Goal: Use online tool/utility: Utilize a website feature to perform a specific function

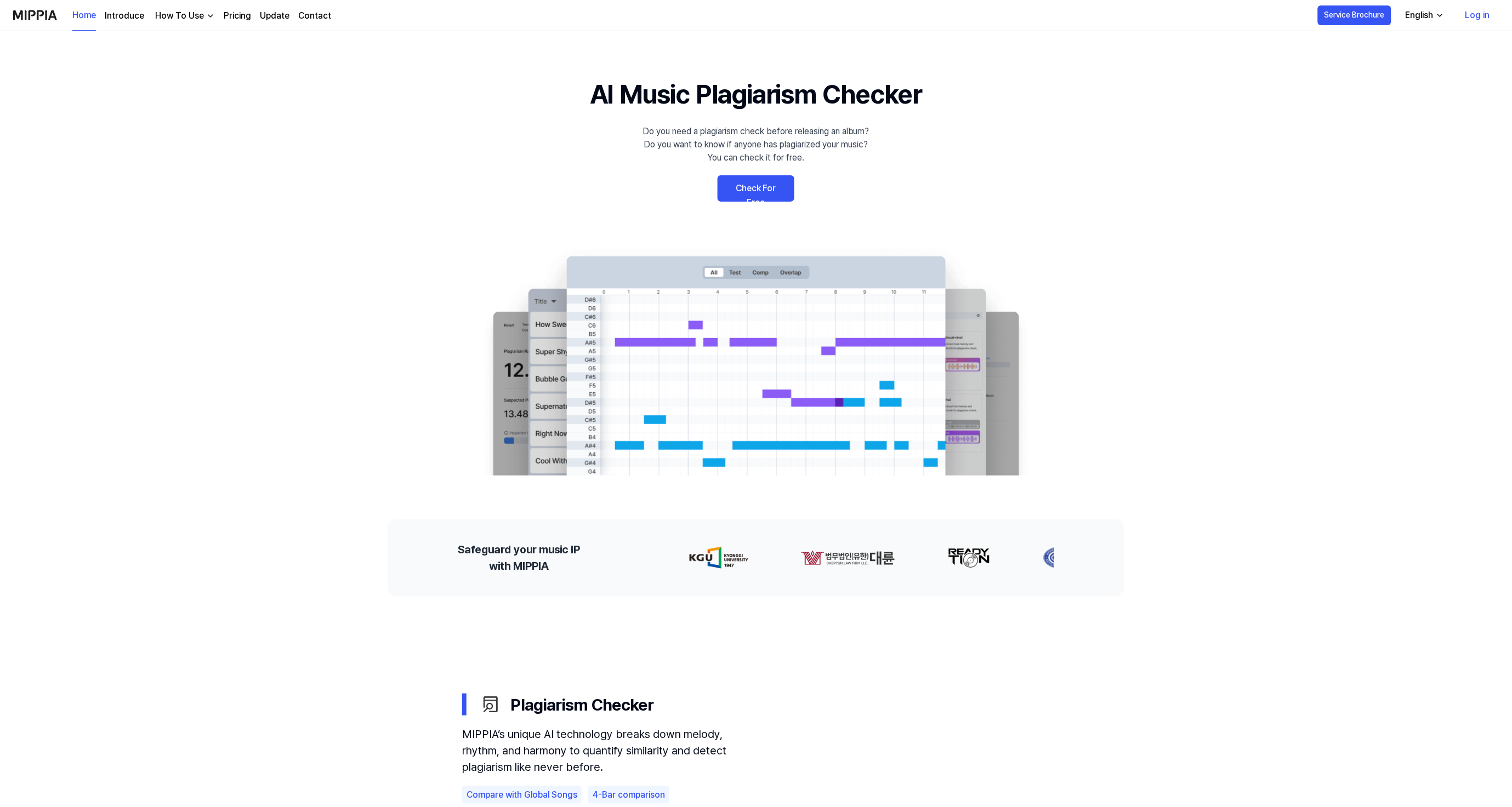
click at [1471, 23] on link "Log in" at bounding box center [1478, 15] width 42 height 30
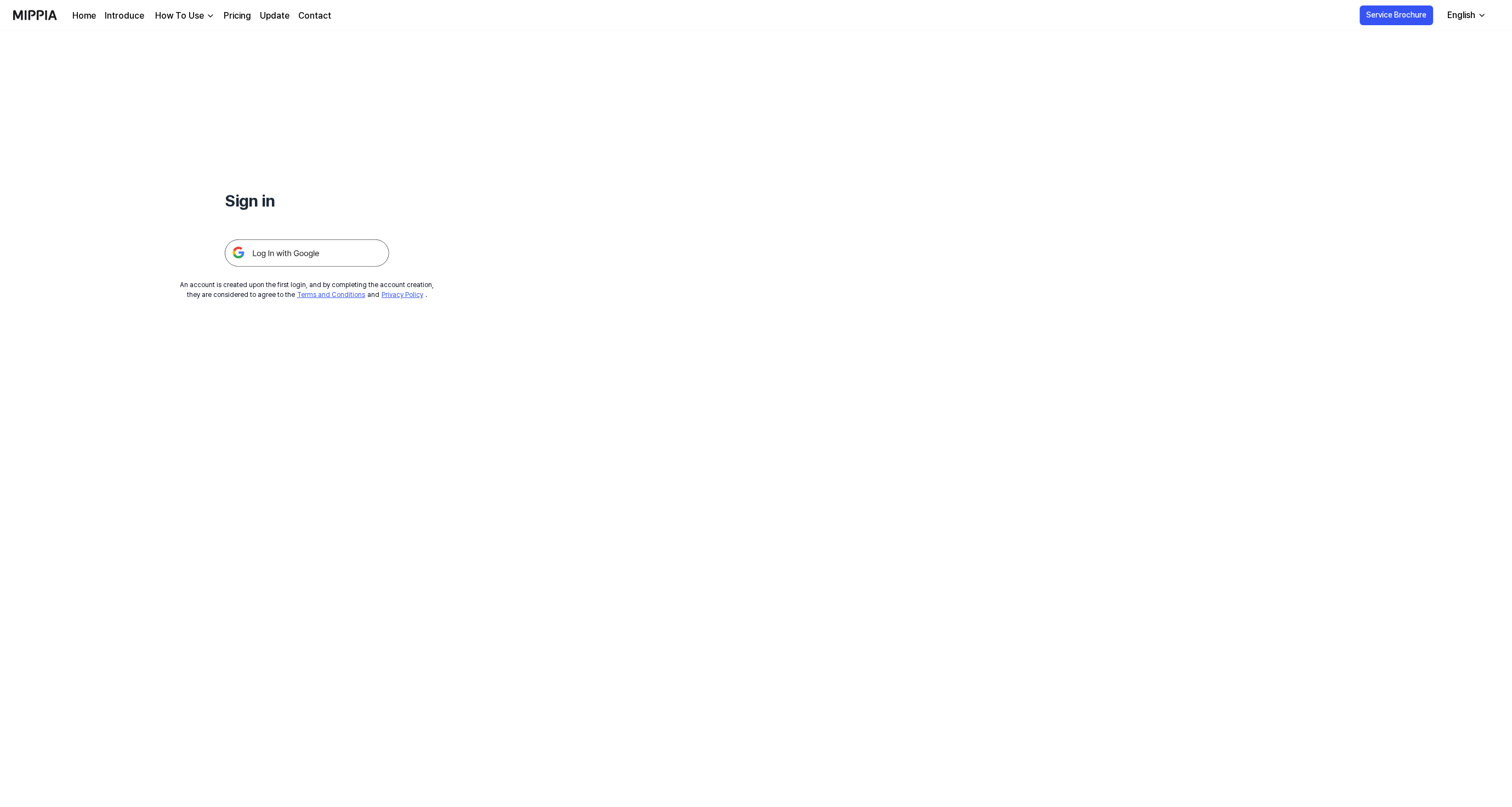
click at [311, 258] on img at bounding box center [307, 253] width 165 height 27
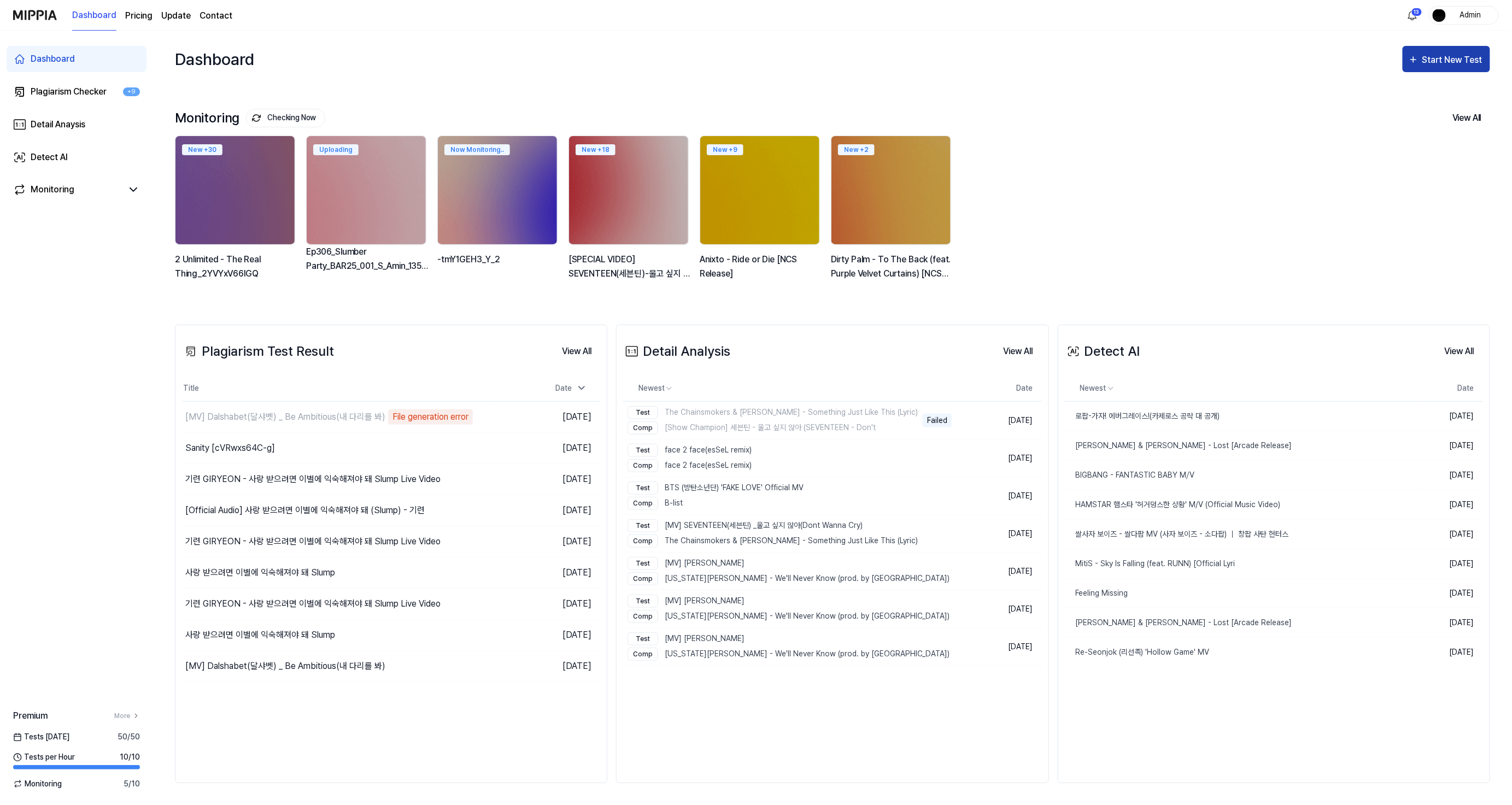
click at [1451, 61] on div "Start New Test" at bounding box center [1453, 60] width 63 height 14
click at [1441, 95] on div "Plagiarism test" at bounding box center [1432, 93] width 95 height 14
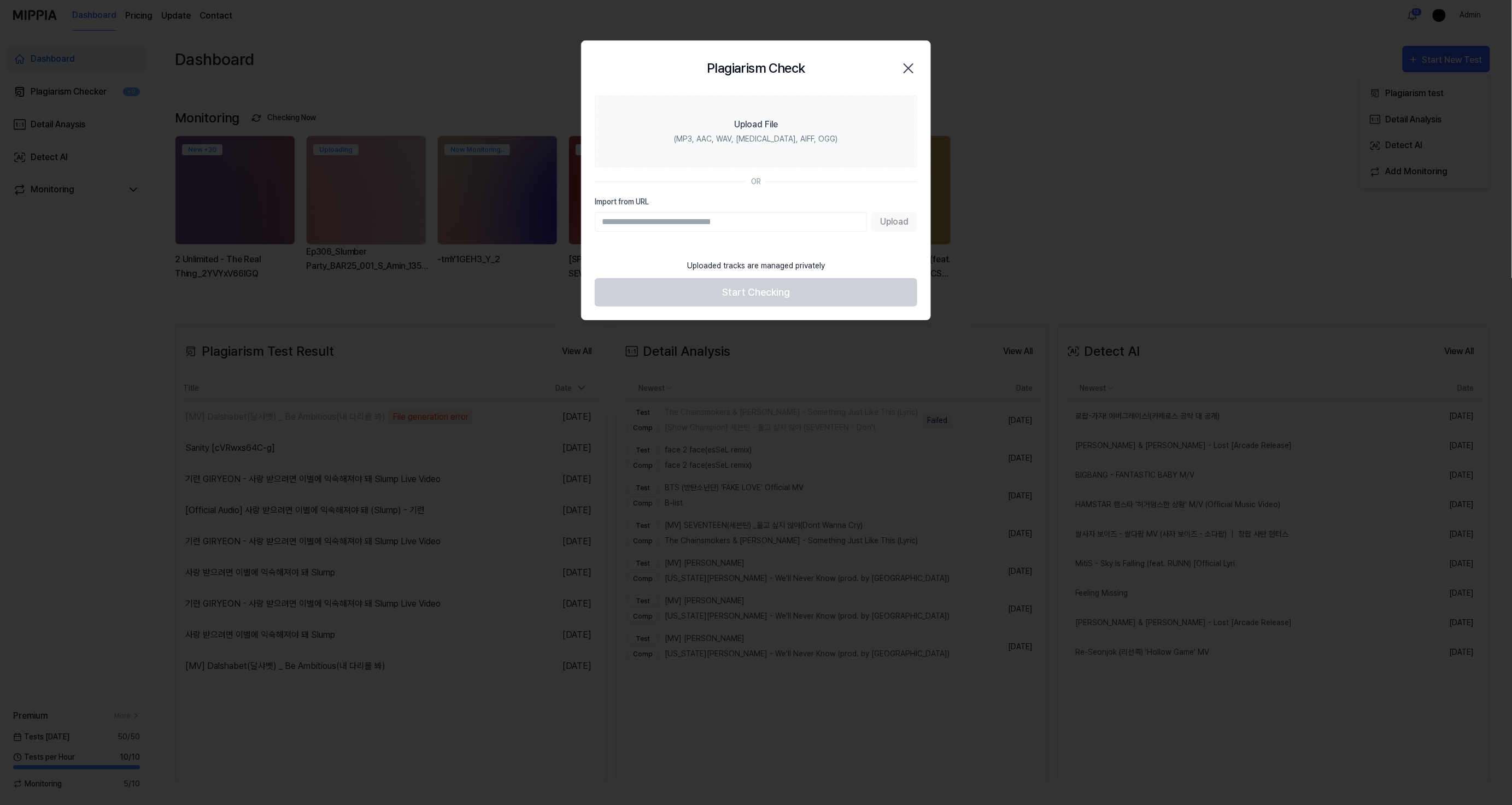
click at [907, 68] on icon "button" at bounding box center [909, 68] width 18 height 18
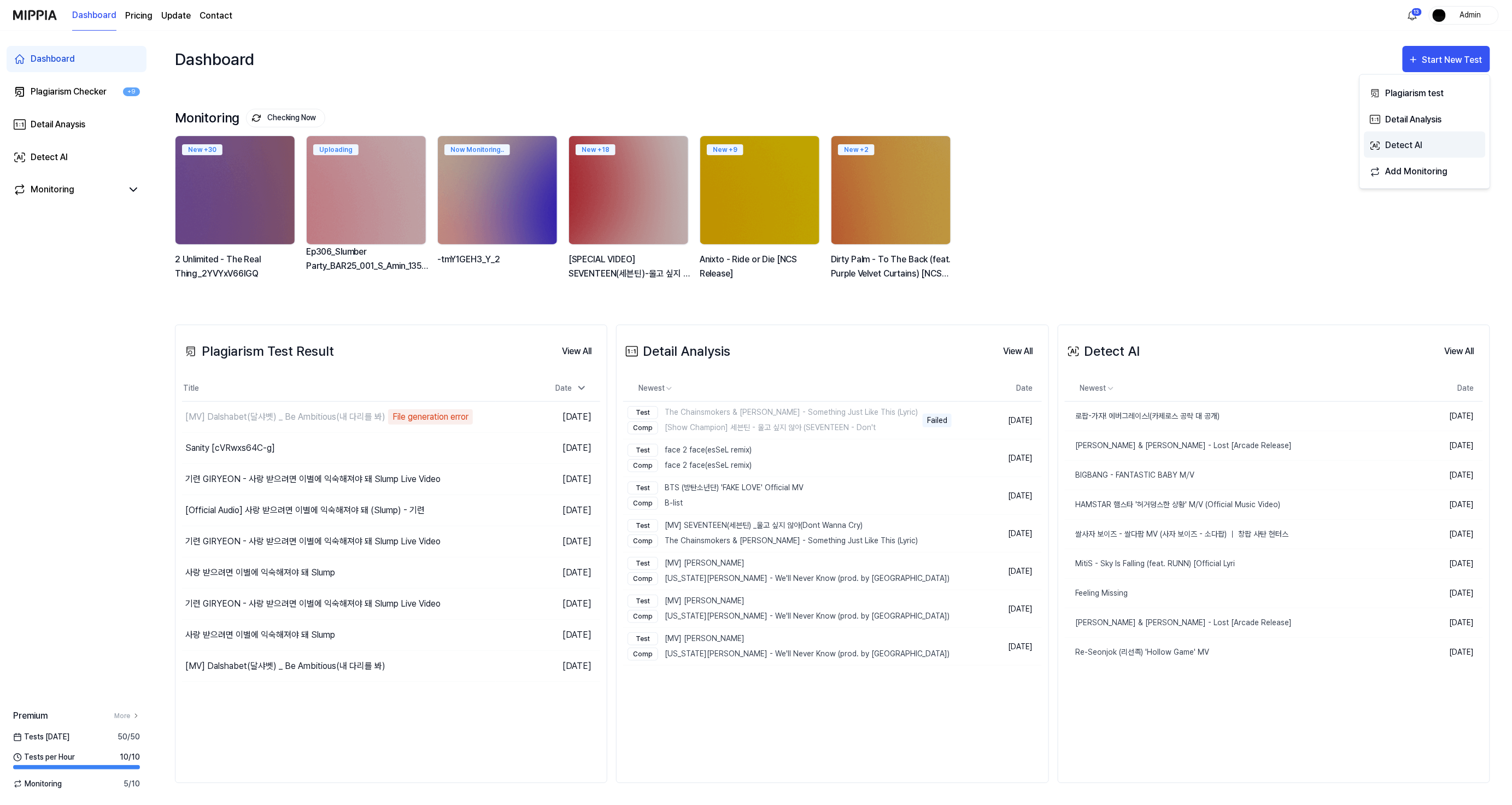
click at [1412, 145] on div "Detect AI" at bounding box center [1432, 145] width 95 height 14
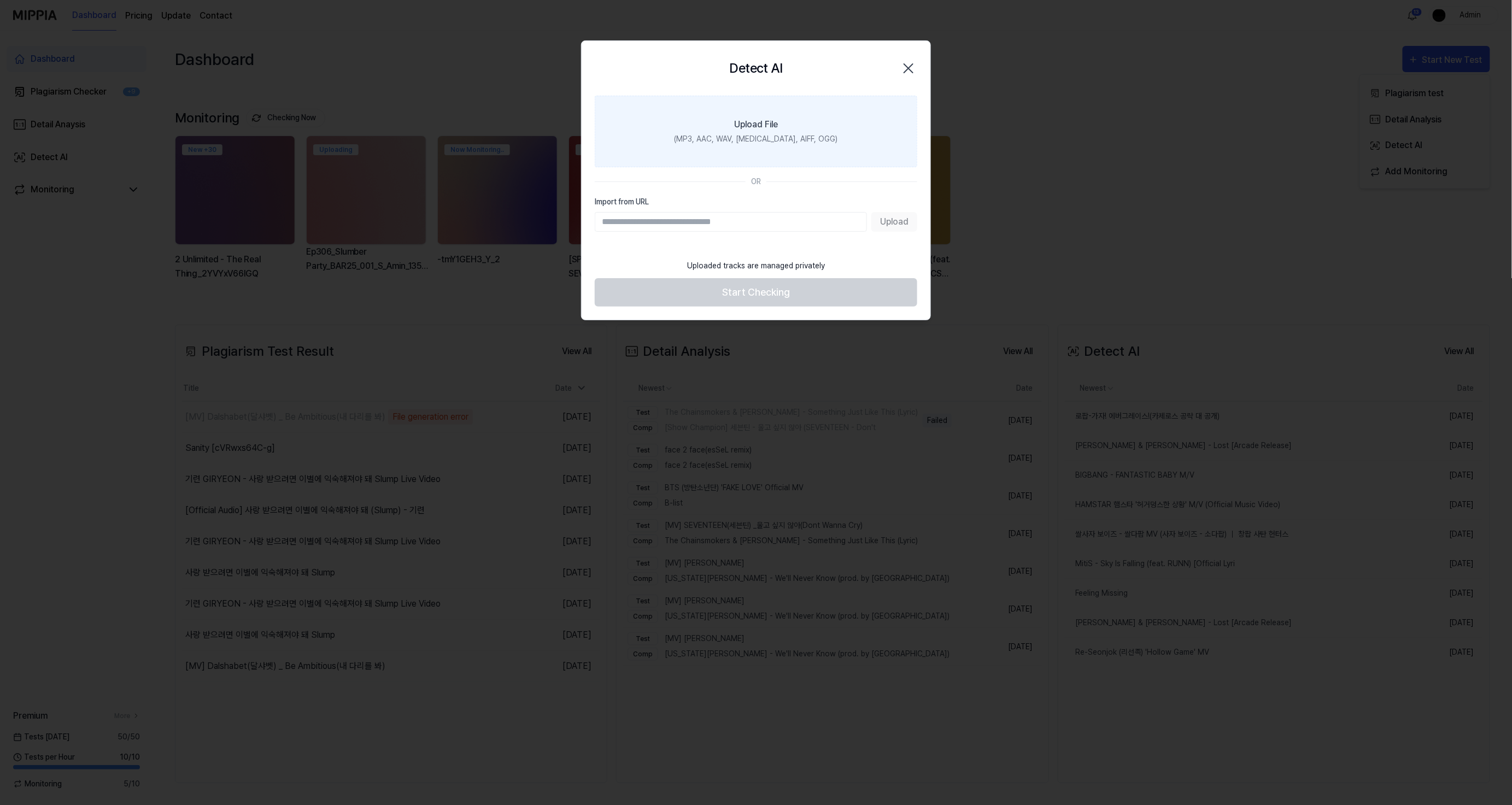
click at [707, 123] on label "Upload File (MP3, AAC, WAV, [MEDICAL_DATA], AIFF, OGG)" at bounding box center [756, 131] width 322 height 71
click at [0, 0] on input "Upload File (MP3, AAC, WAV, [MEDICAL_DATA], AIFF, OGG)" at bounding box center [0, 0] width 0 height 0
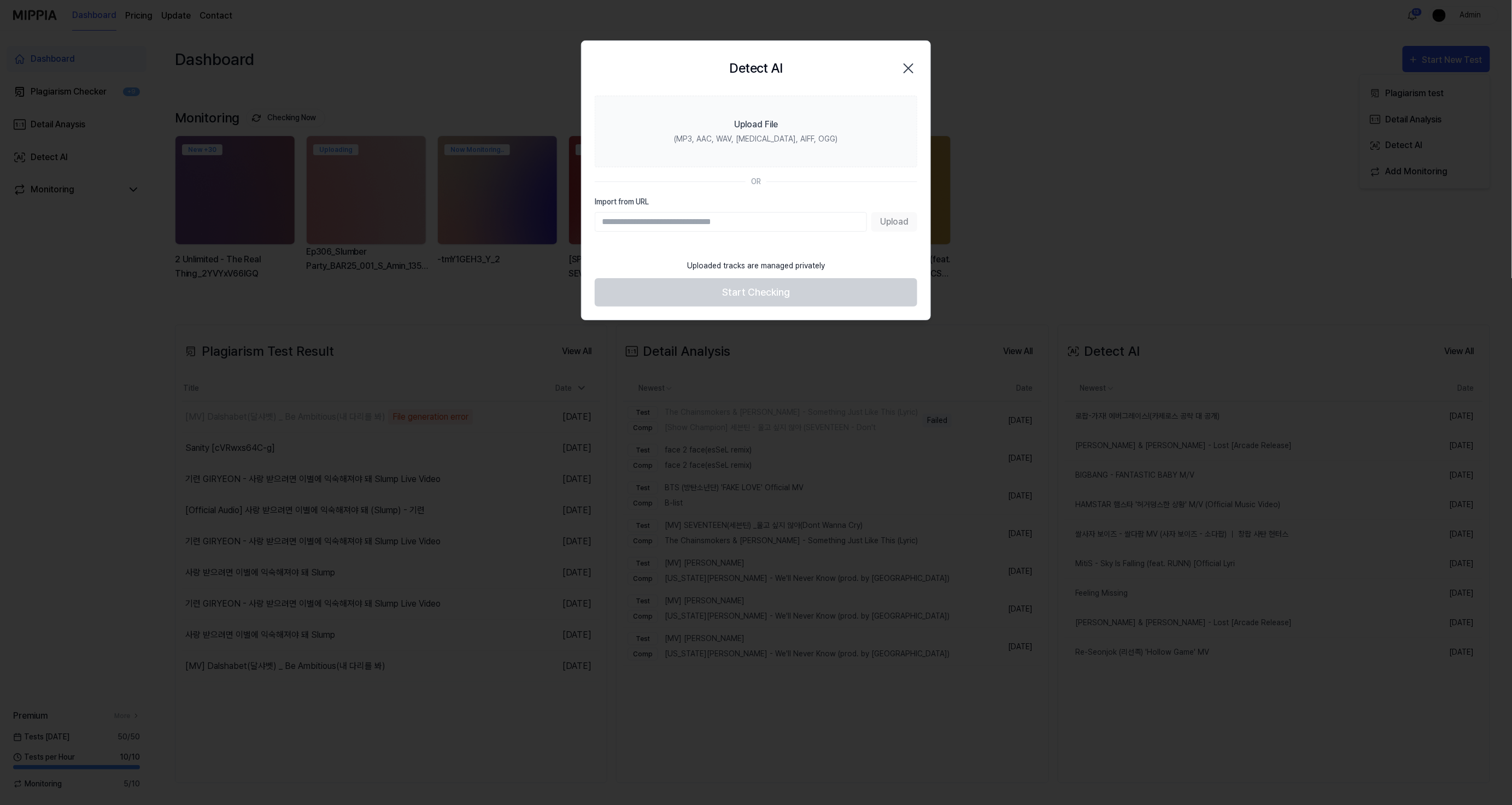
click at [804, 220] on input "Import from URL" at bounding box center [730, 222] width 272 height 20
paste input "**********"
type input "**********"
click at [879, 217] on button "Upload" at bounding box center [894, 222] width 46 height 20
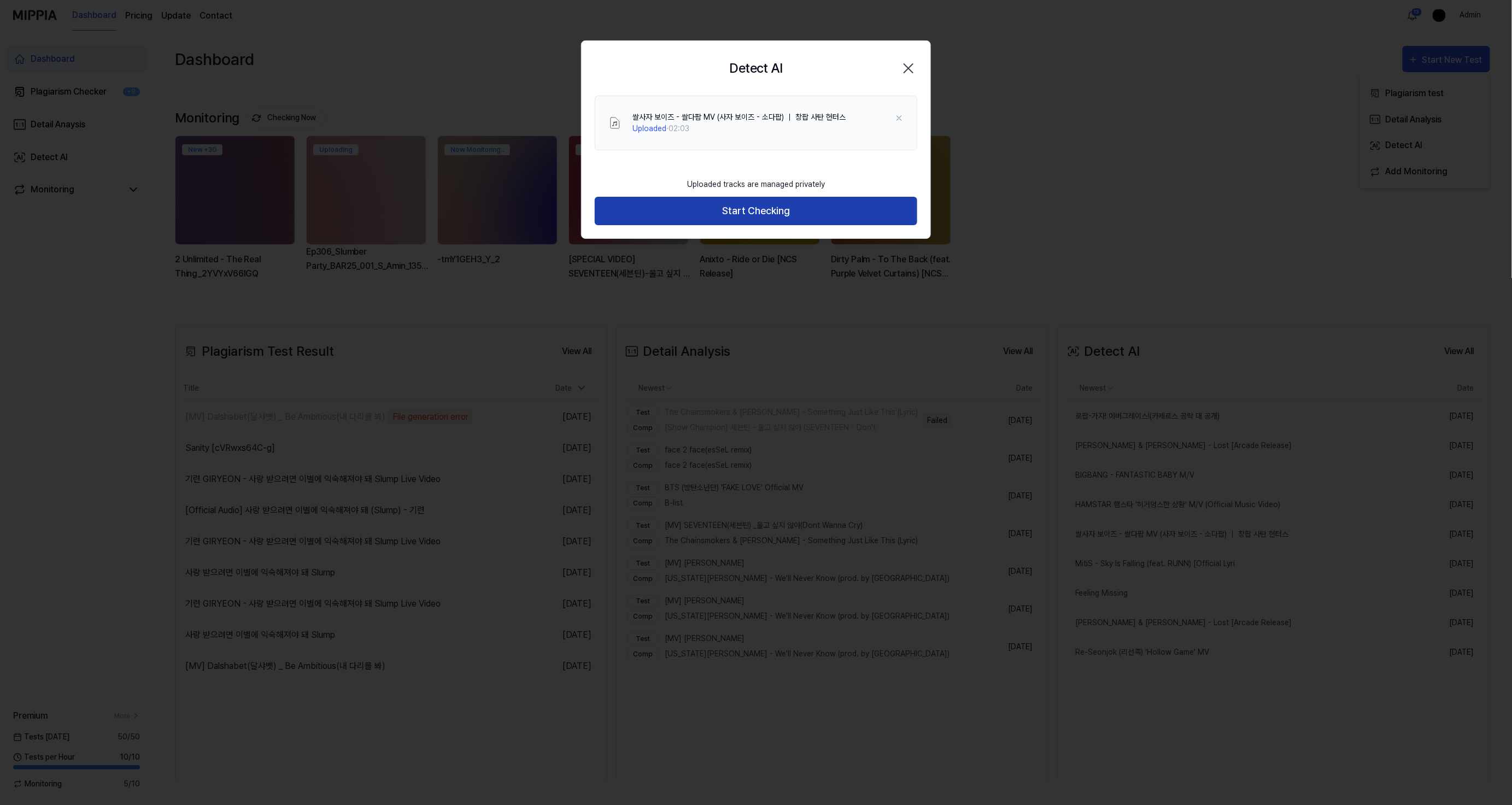
click at [850, 206] on button "Start Checking" at bounding box center [756, 211] width 322 height 29
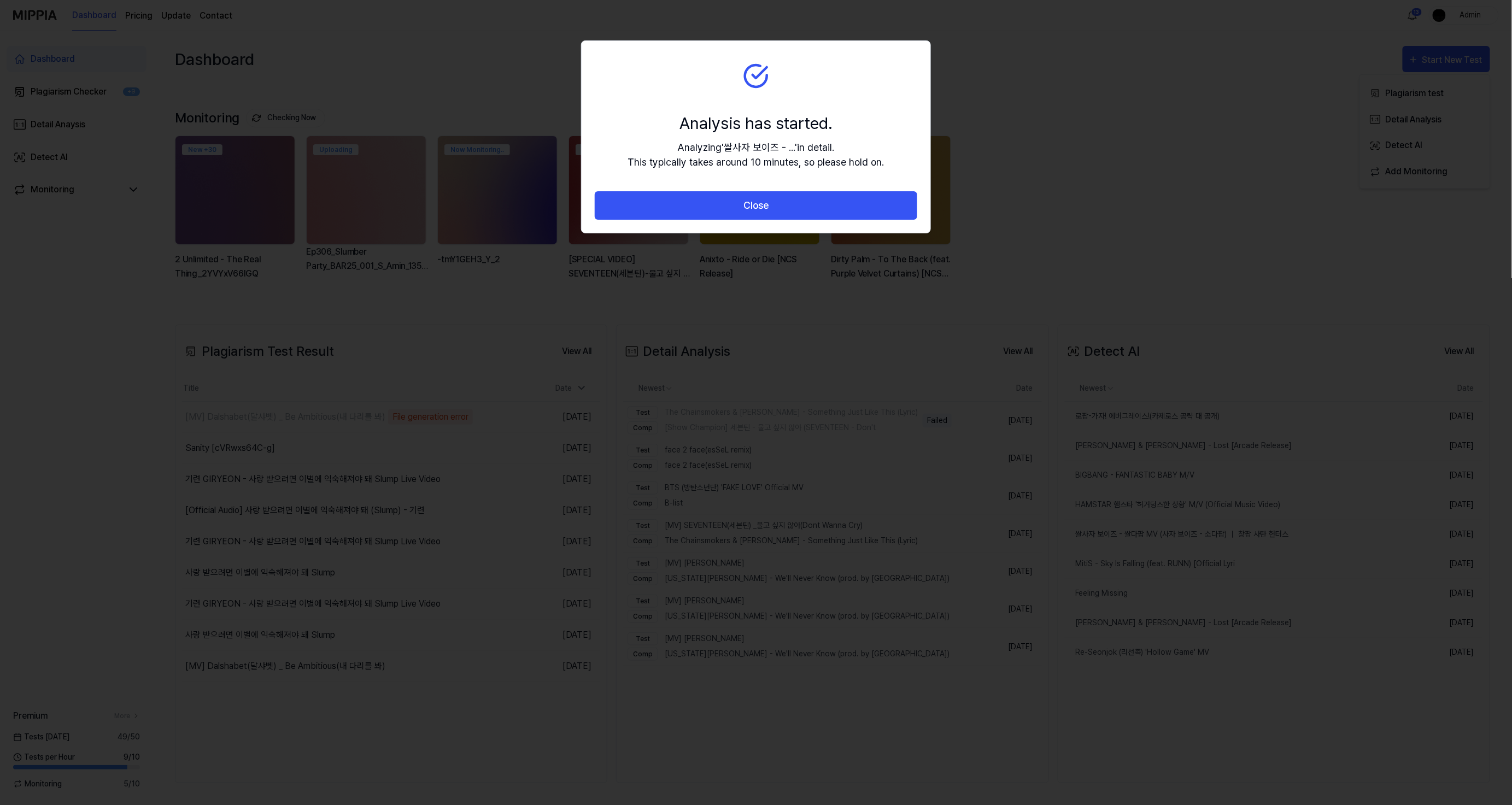
click at [850, 206] on button "Close" at bounding box center [756, 206] width 322 height 29
